Goal: Task Accomplishment & Management: Use online tool/utility

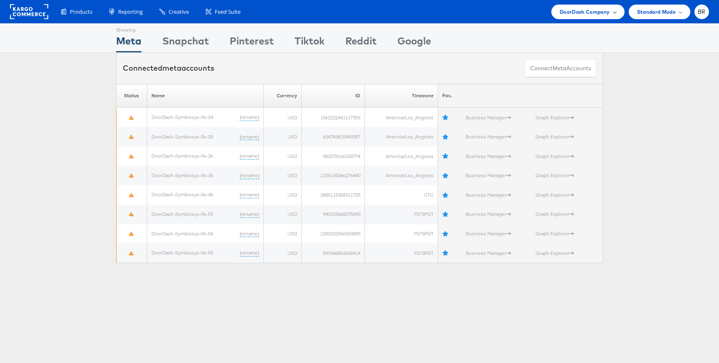
click at [590, 14] on span "DoorDash Company" at bounding box center [585, 11] width 50 height 9
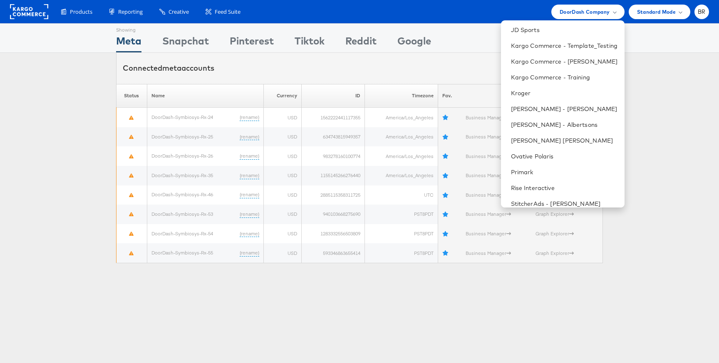
scroll to position [272, 0]
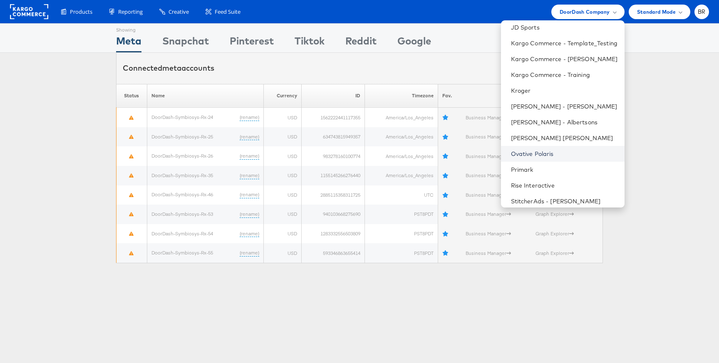
click at [541, 151] on link "Ovative Polaris" at bounding box center [564, 154] width 107 height 8
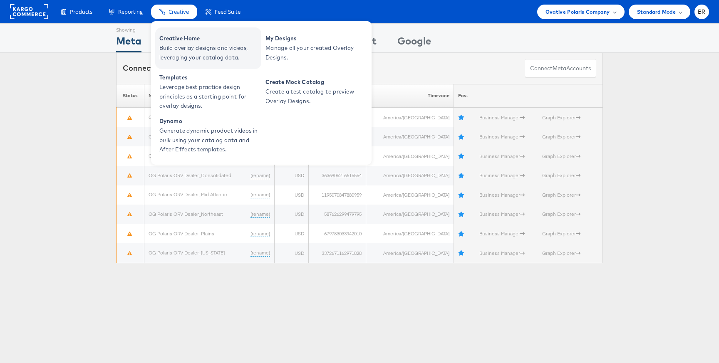
click at [174, 38] on span "Creative Home" at bounding box center [209, 39] width 100 height 10
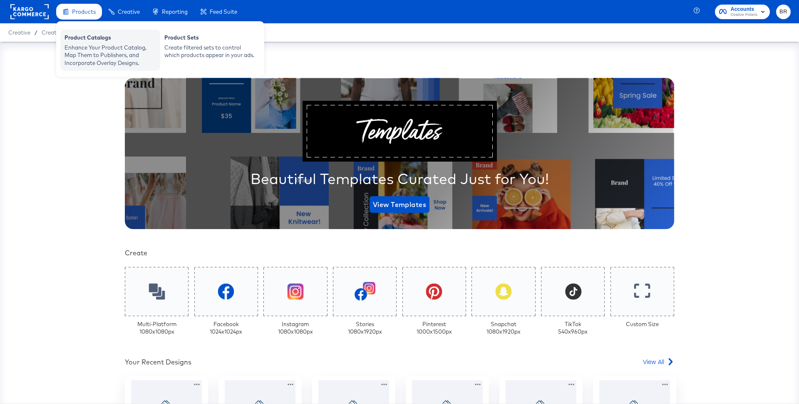
click at [89, 53] on div "Enhance Your Product Catalog, Map Them to Publishers, and Incorporate Overlay D…" at bounding box center [111, 55] width 92 height 23
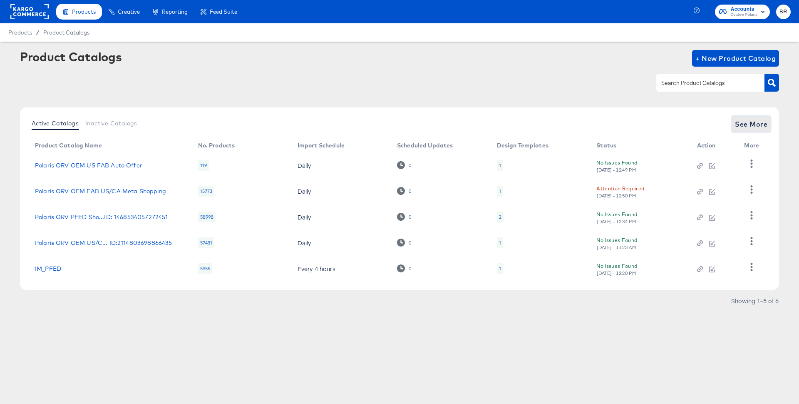
click at [752, 129] on span "See More" at bounding box center [751, 124] width 32 height 12
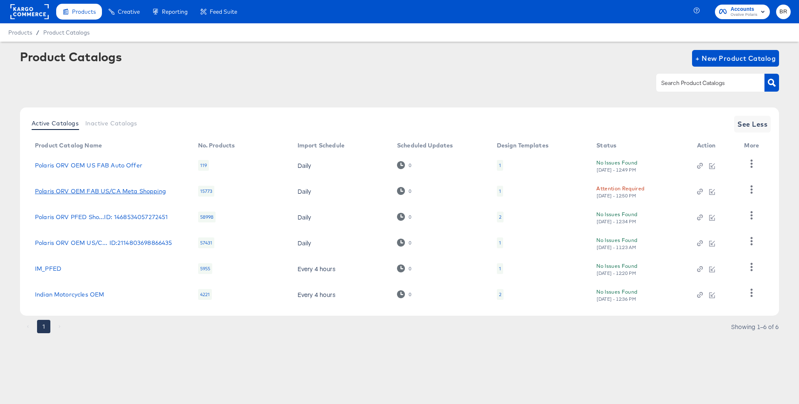
click at [118, 191] on link "Polaris ORV OEM FAB US/CA Meta Shopping" at bounding box center [100, 191] width 131 height 7
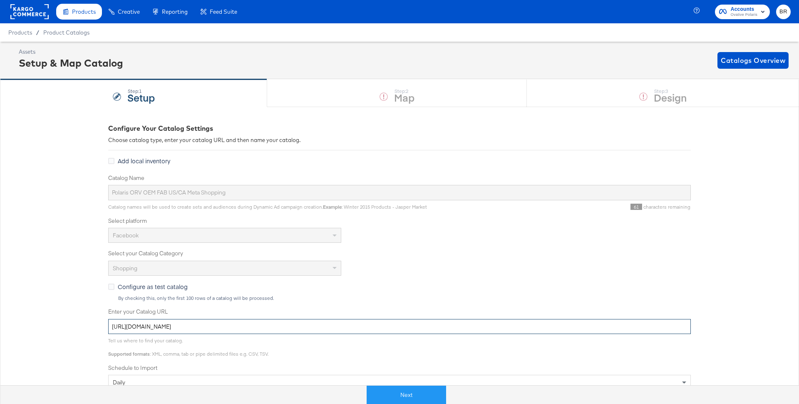
click at [241, 324] on input "https://ace.stitcherads.com/exports/1072/universal/none/universal/export.tsv.gz" at bounding box center [399, 326] width 583 height 15
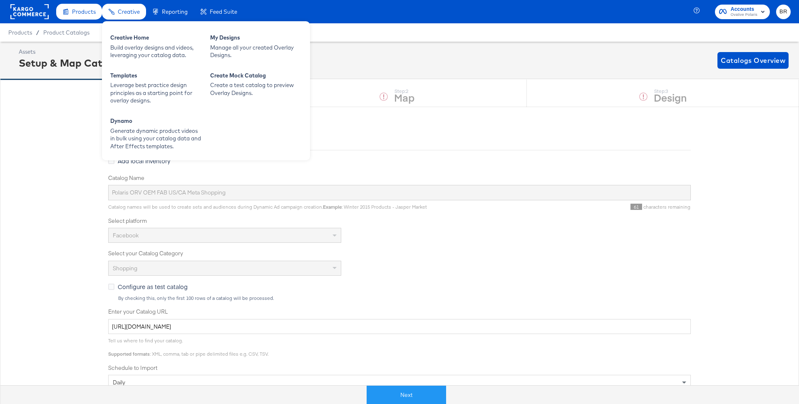
click at [129, 8] on span "Creative" at bounding box center [129, 11] width 22 height 7
click at [137, 62] on div "Creative Home Build overlay designs and videos, leveraging your catalog data." at bounding box center [156, 47] width 100 height 34
click at [124, 16] on div "Creative" at bounding box center [124, 12] width 44 height 16
click at [124, 41] on div "Creative Home" at bounding box center [156, 39] width 92 height 10
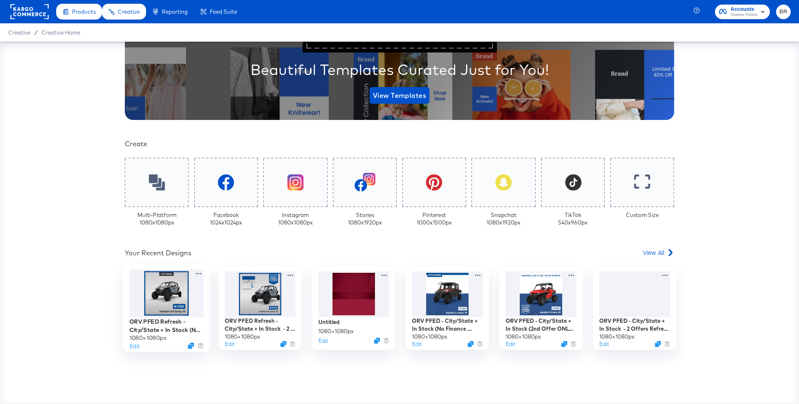
scroll to position [109, 0]
click at [188, 286] on div at bounding box center [166, 293] width 75 height 48
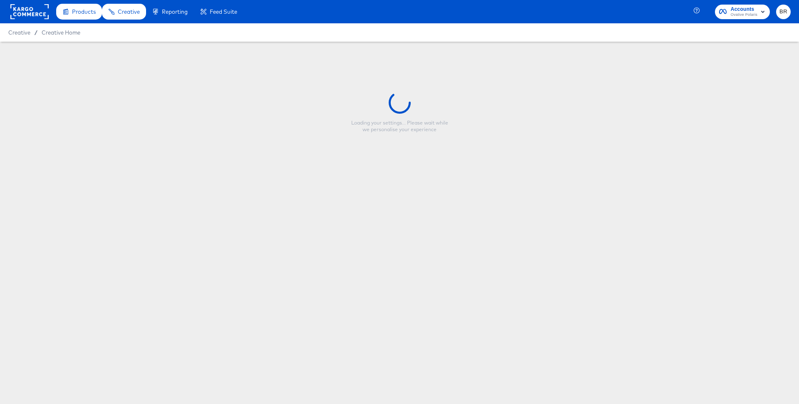
type input "ORV PFED Refresh - City/State + In Stock (No Finance Offer)"
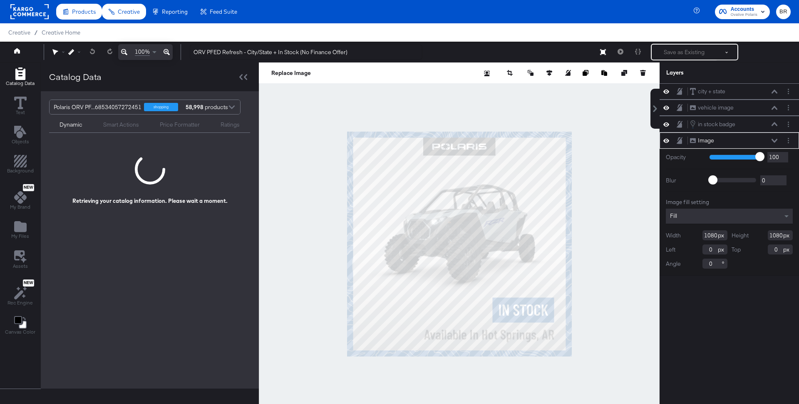
scroll to position [2, 0]
